Goal: Task Accomplishment & Management: Use online tool/utility

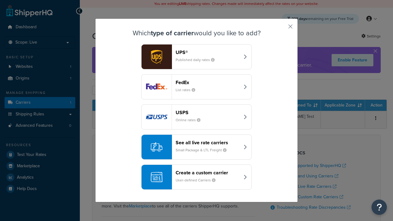
click at [207, 82] on header "FedEx" at bounding box center [207, 82] width 64 height 6
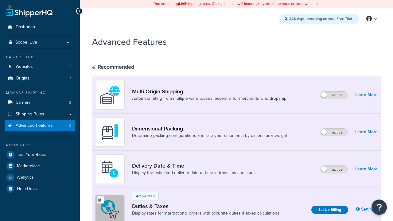
scroll to position [199, 0]
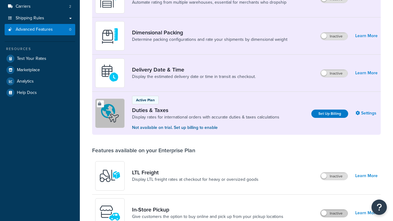
click at [334, 209] on label "Inactive" at bounding box center [333, 212] width 27 height 7
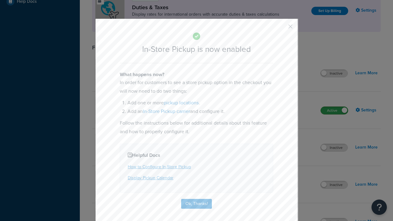
scroll to position [0, 0]
